Goal: Transaction & Acquisition: Obtain resource

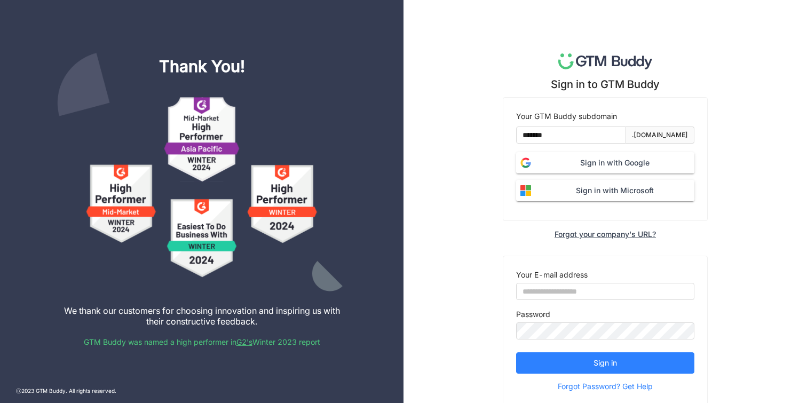
click at [618, 167] on span "Sign in with Google" at bounding box center [614, 163] width 159 height 12
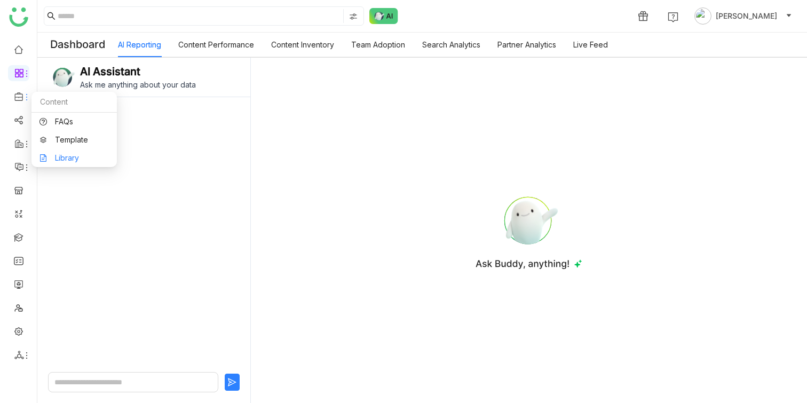
click at [70, 154] on link "Library" at bounding box center [73, 157] width 69 height 7
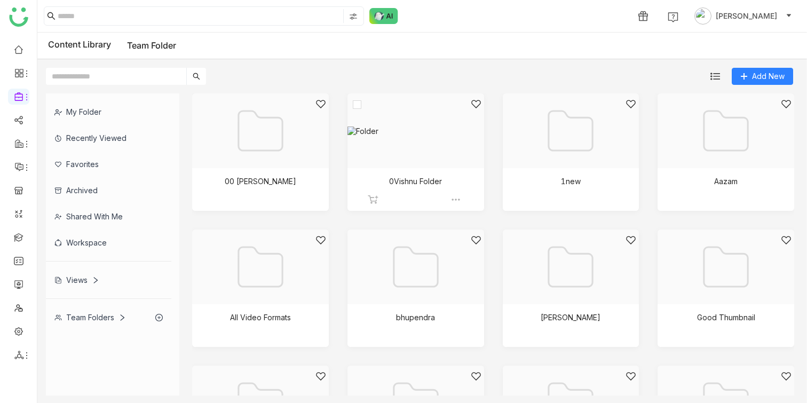
click at [401, 160] on div at bounding box center [412, 144] width 118 height 91
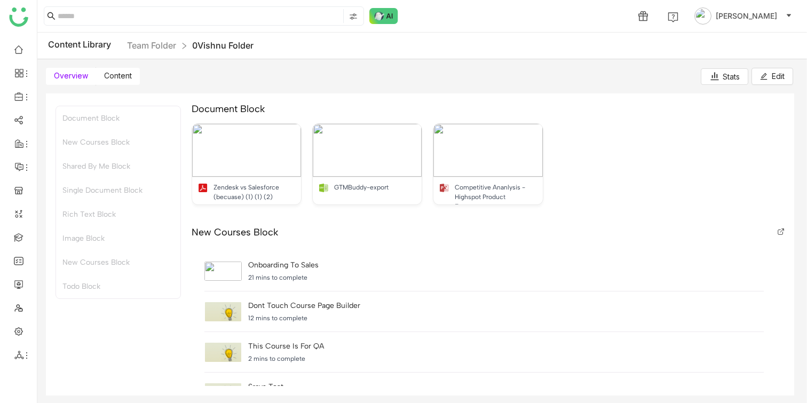
click at [96, 77] on label "Content" at bounding box center [118, 76] width 44 height 17
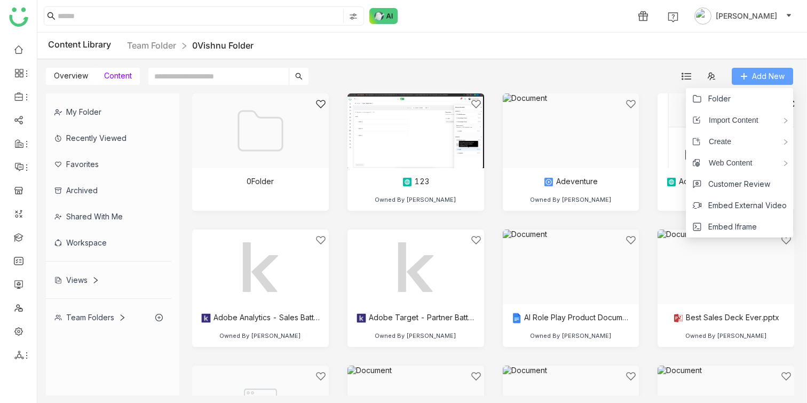
click at [775, 78] on span "Add New" at bounding box center [768, 76] width 33 height 12
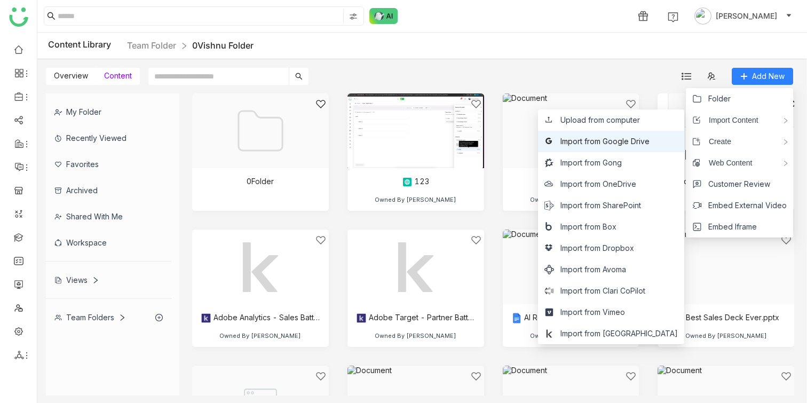
click at [637, 148] on li "Import from Google Drive" at bounding box center [611, 141] width 146 height 21
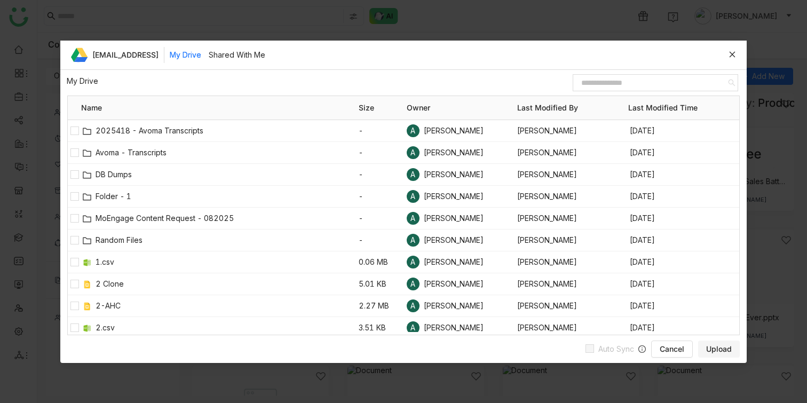
drag, startPoint x: 756, startPoint y: 189, endPoint x: 753, endPoint y: 174, distance: 15.2
click at [756, 189] on nz-modal-container "[EMAIL_ADDRESS] My Drive Shared With Me My Drive / Name Size Owner Last Modifie…" at bounding box center [403, 201] width 807 height 403
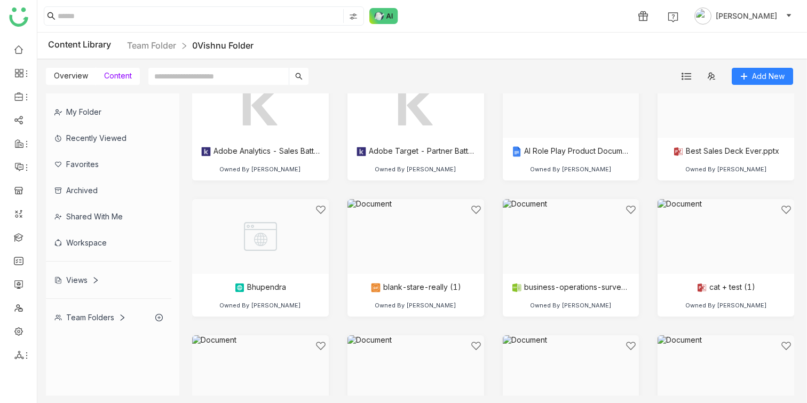
scroll to position [168, 0]
